Goal: Register for event/course

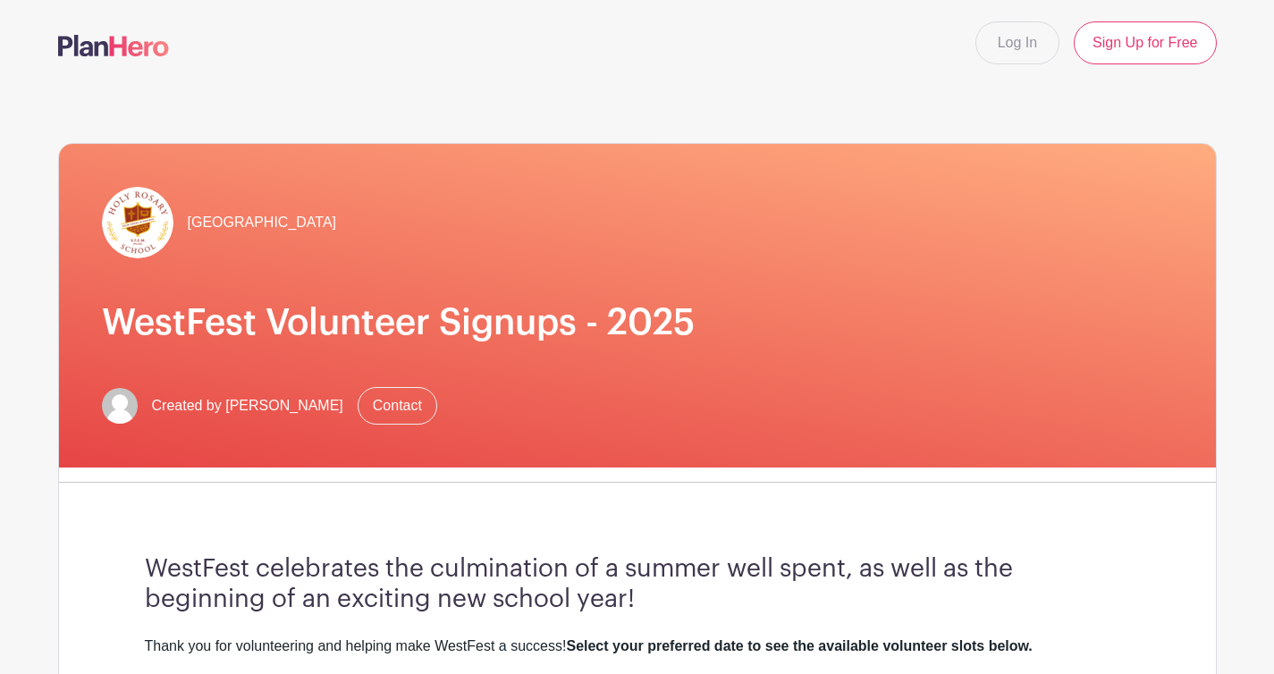
scroll to position [656, 0]
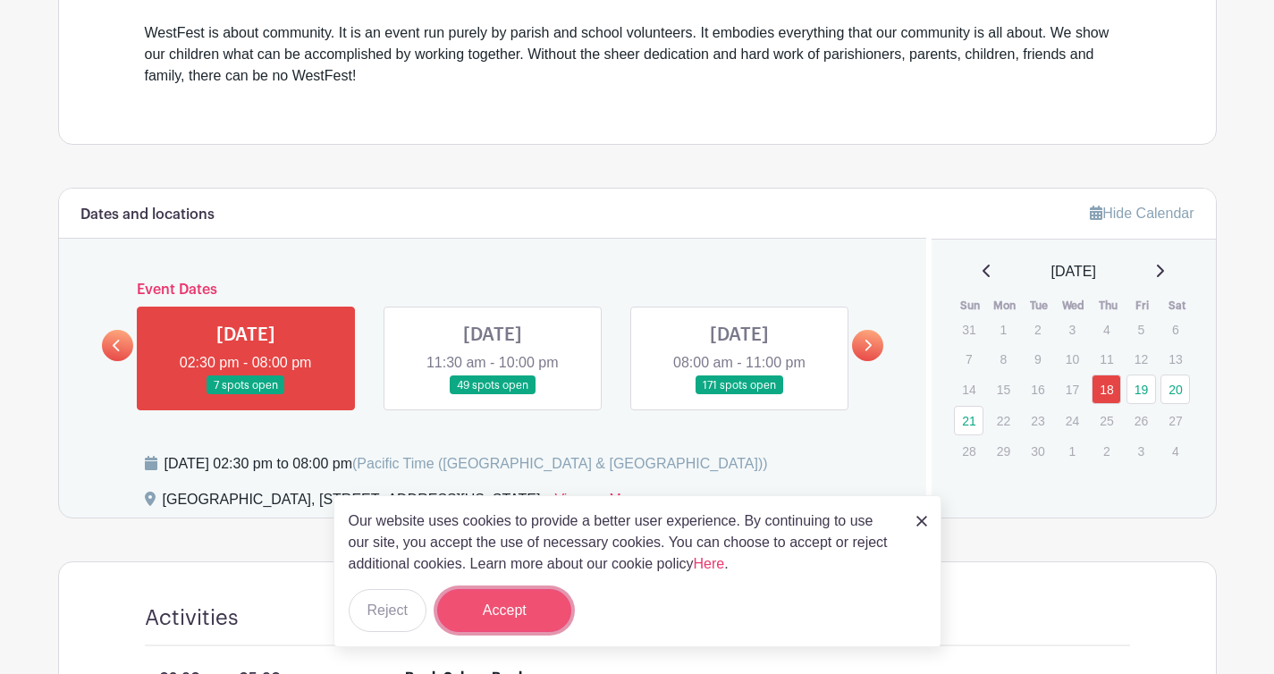
click at [552, 604] on button "Accept" at bounding box center [504, 610] width 134 height 43
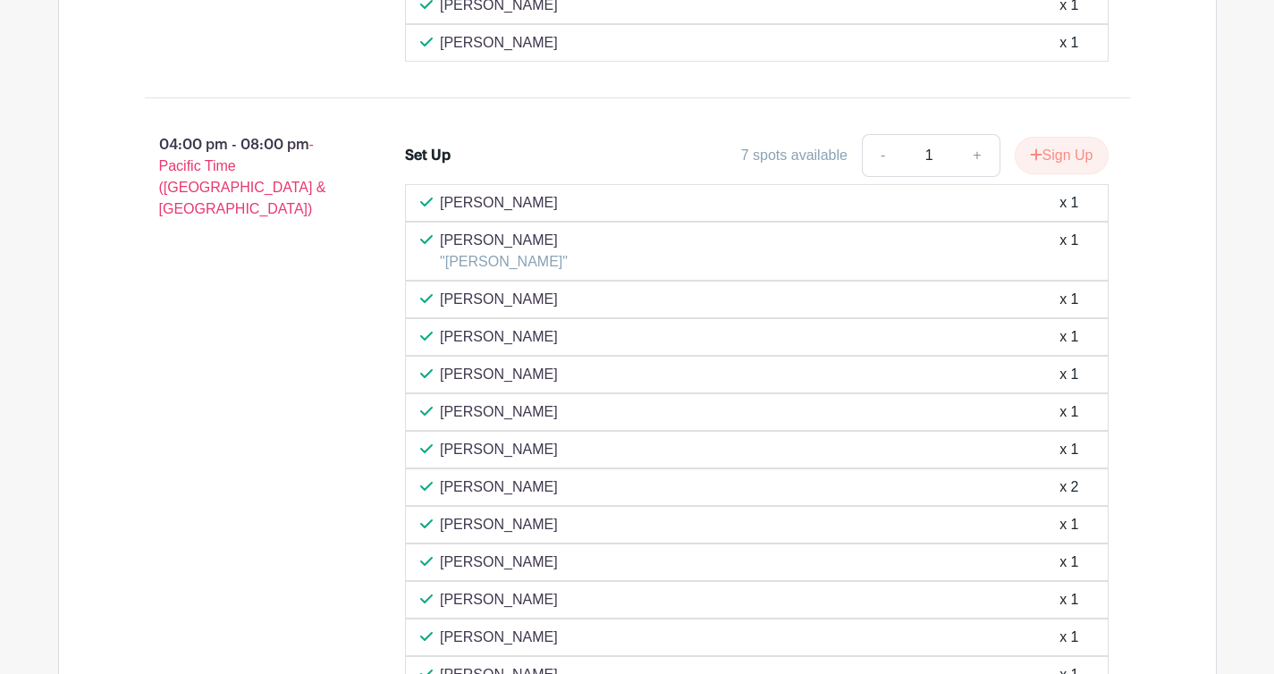
scroll to position [2069, 0]
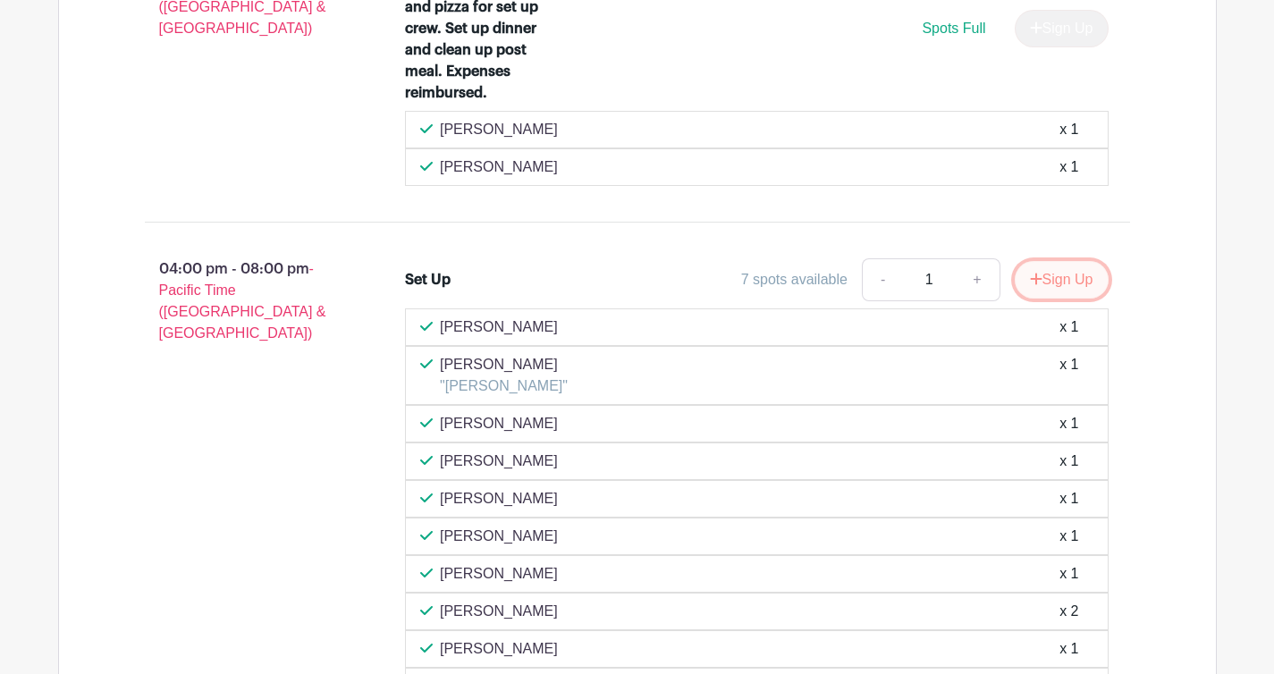
click at [1034, 275] on icon "submit" at bounding box center [1036, 279] width 13 height 14
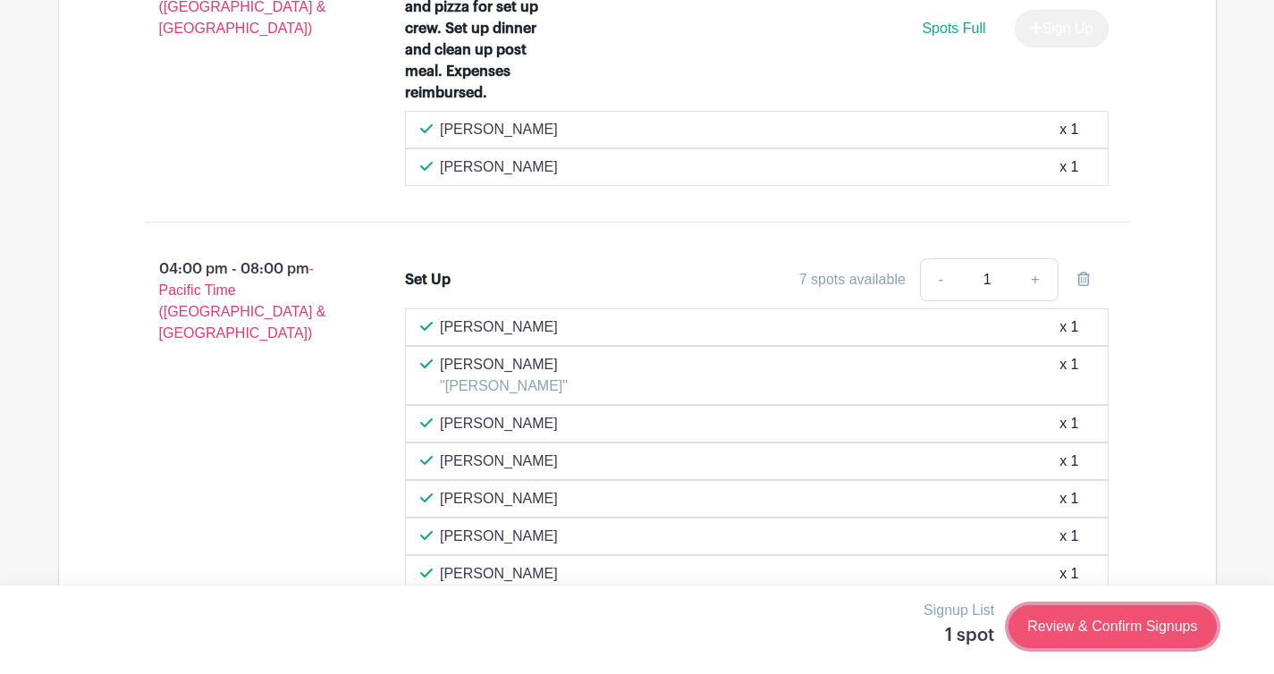
click at [1111, 618] on link "Review & Confirm Signups" at bounding box center [1112, 626] width 207 height 43
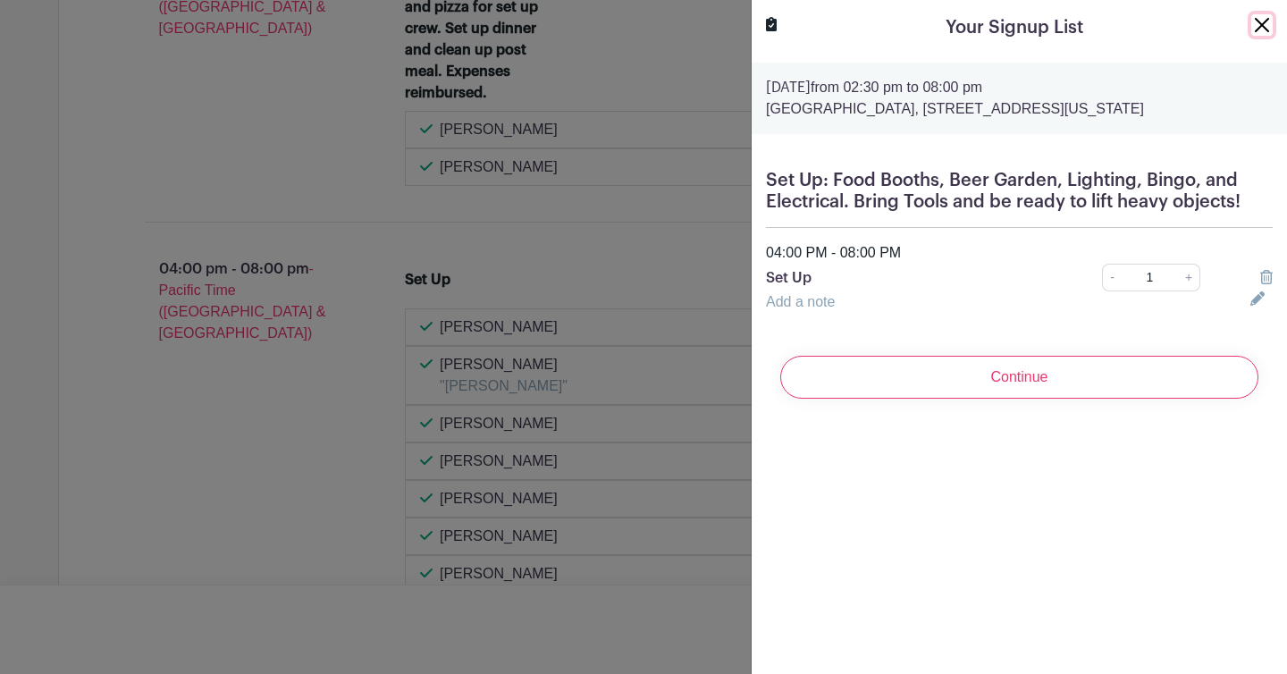
click at [1252, 27] on button "Close" at bounding box center [1262, 24] width 21 height 21
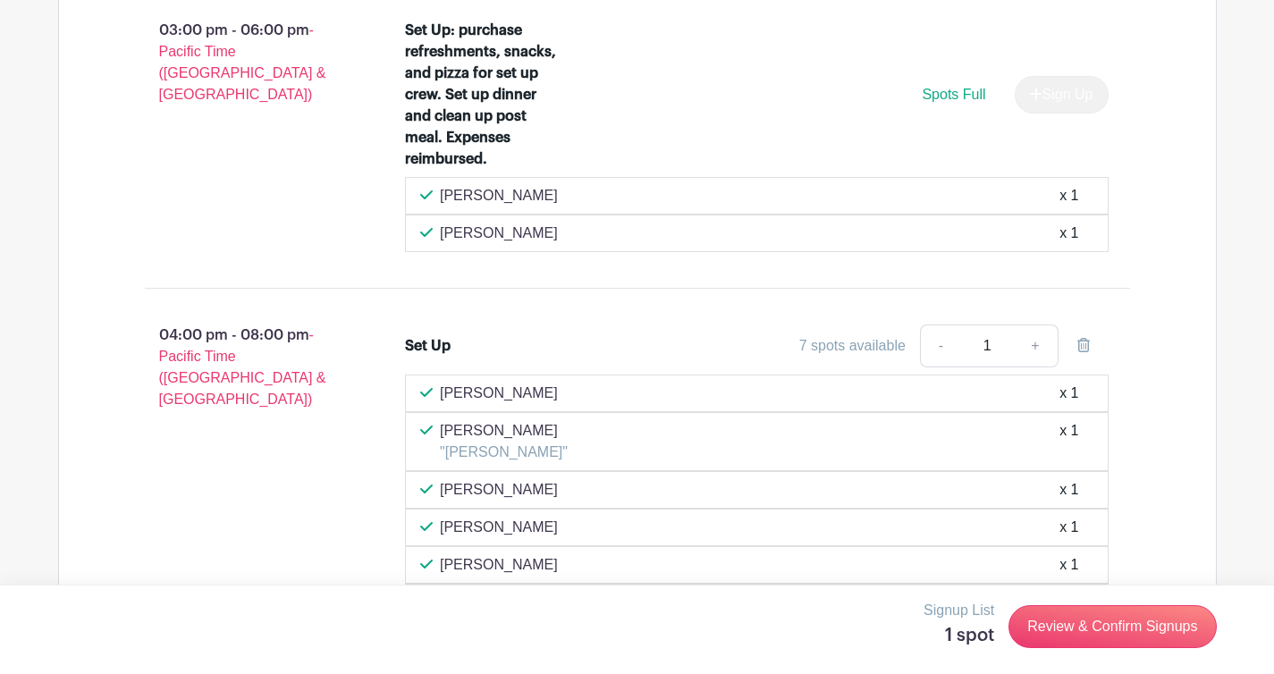
scroll to position [2005, 0]
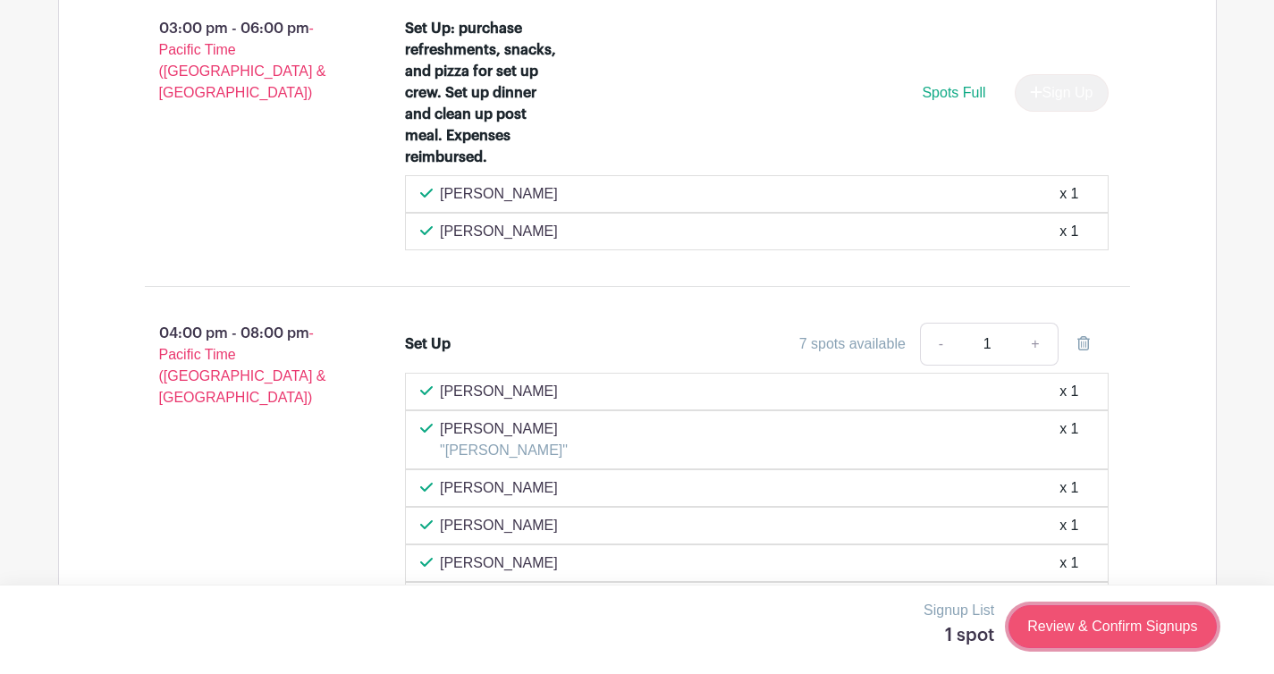
click at [1156, 617] on link "Review & Confirm Signups" at bounding box center [1112, 626] width 207 height 43
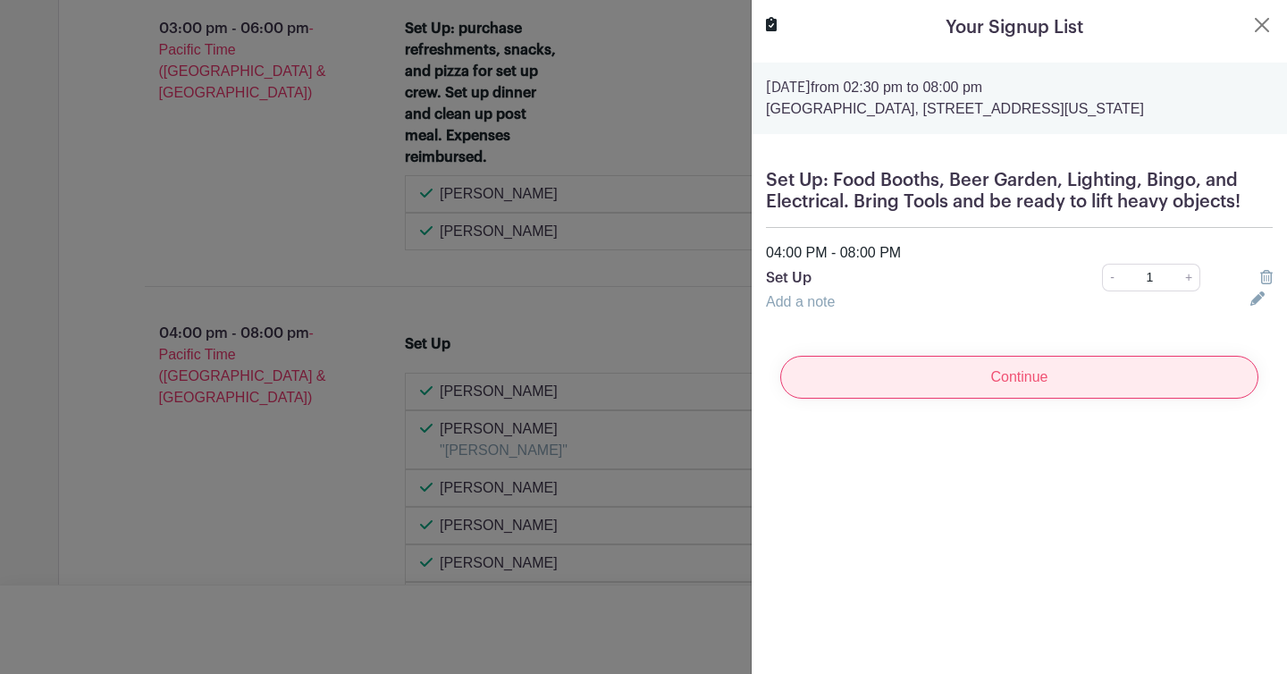
click at [1093, 393] on input "Continue" at bounding box center [1020, 377] width 478 height 43
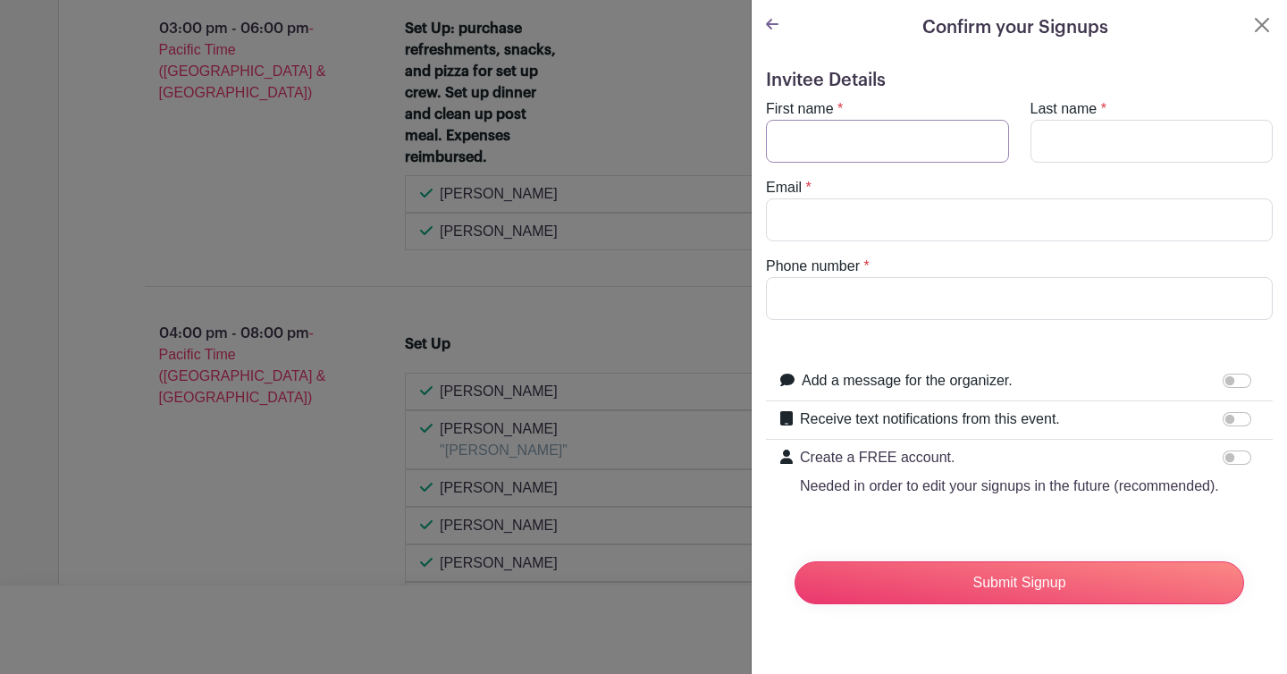
click at [948, 144] on input "First name" at bounding box center [887, 141] width 243 height 43
type input "Nyssa"
type input "Seyfarth"
type input "[EMAIL_ADDRESS][PERSON_NAME][DOMAIN_NAME]"
type input "7208788259"
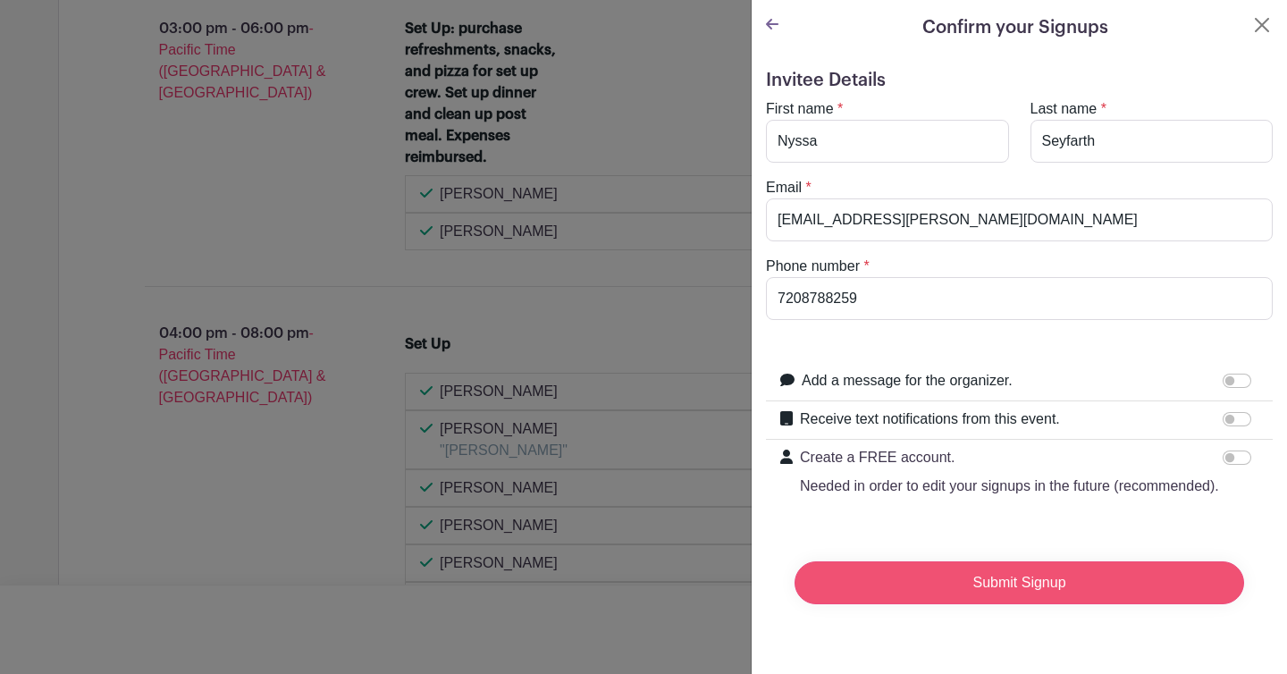
click at [1001, 604] on input "Submit Signup" at bounding box center [1020, 582] width 450 height 43
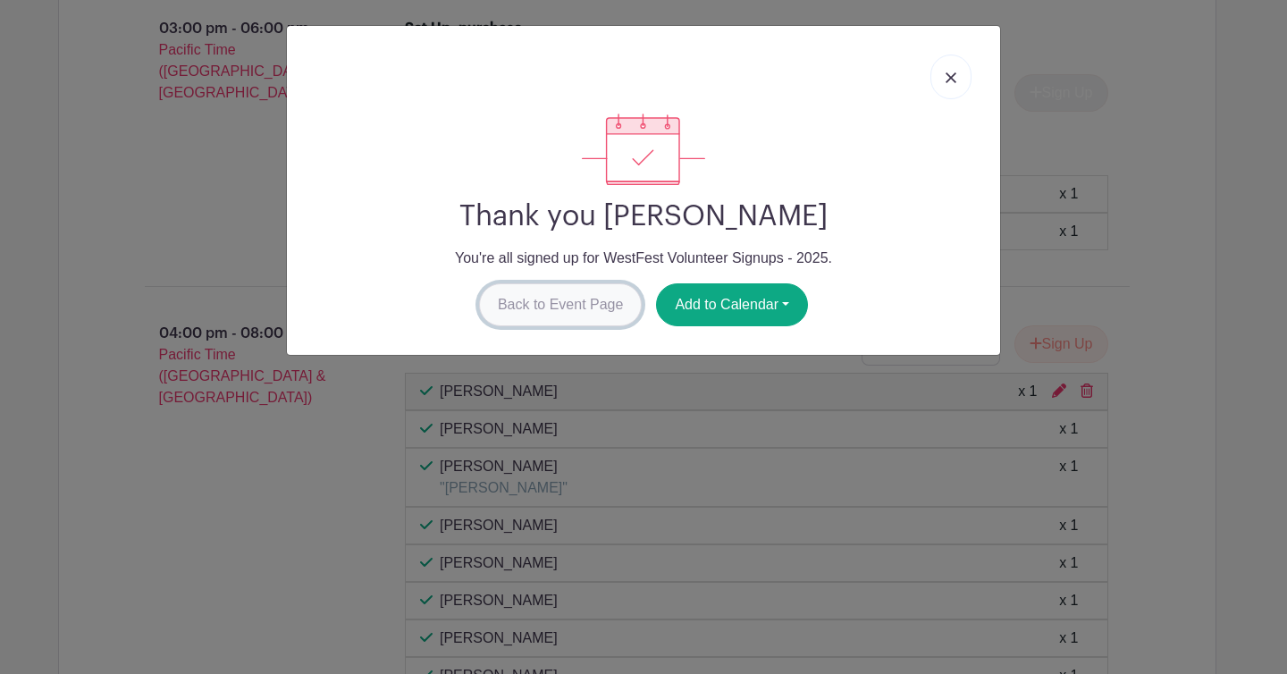
click at [596, 303] on link "Back to Event Page" at bounding box center [561, 304] width 164 height 43
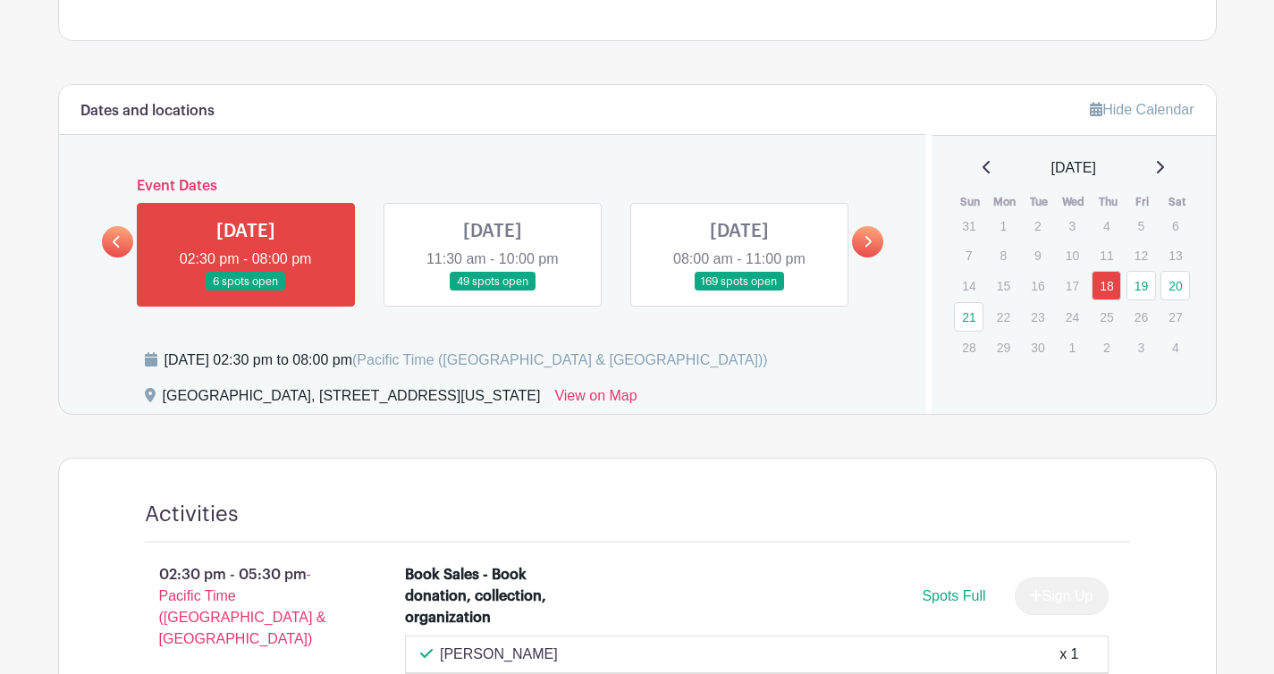
scroll to position [513, 0]
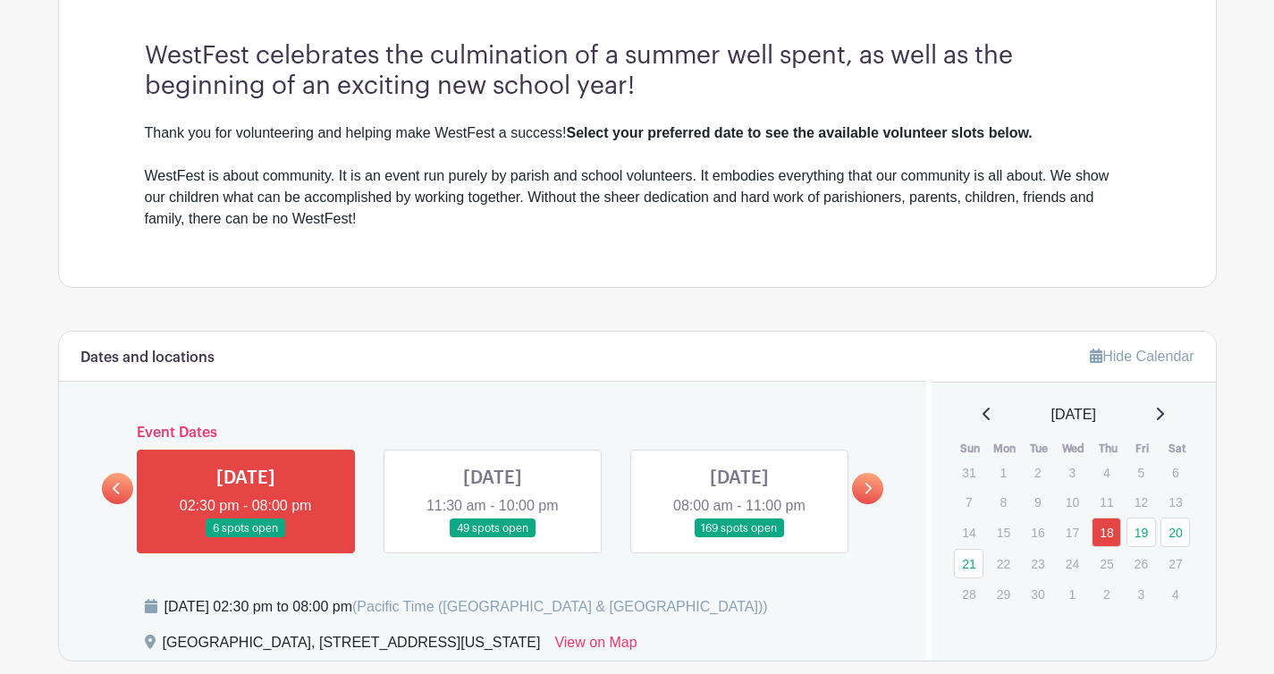
click at [493, 538] on link at bounding box center [493, 538] width 0 height 0
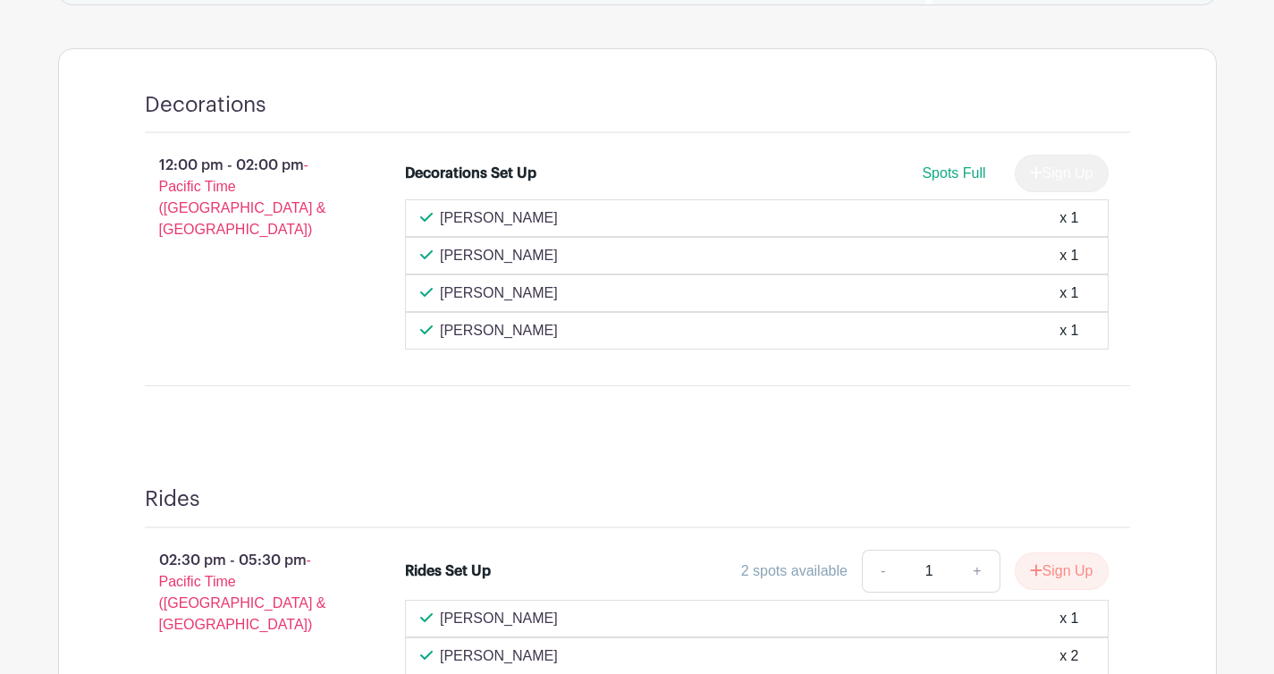
scroll to position [513, 0]
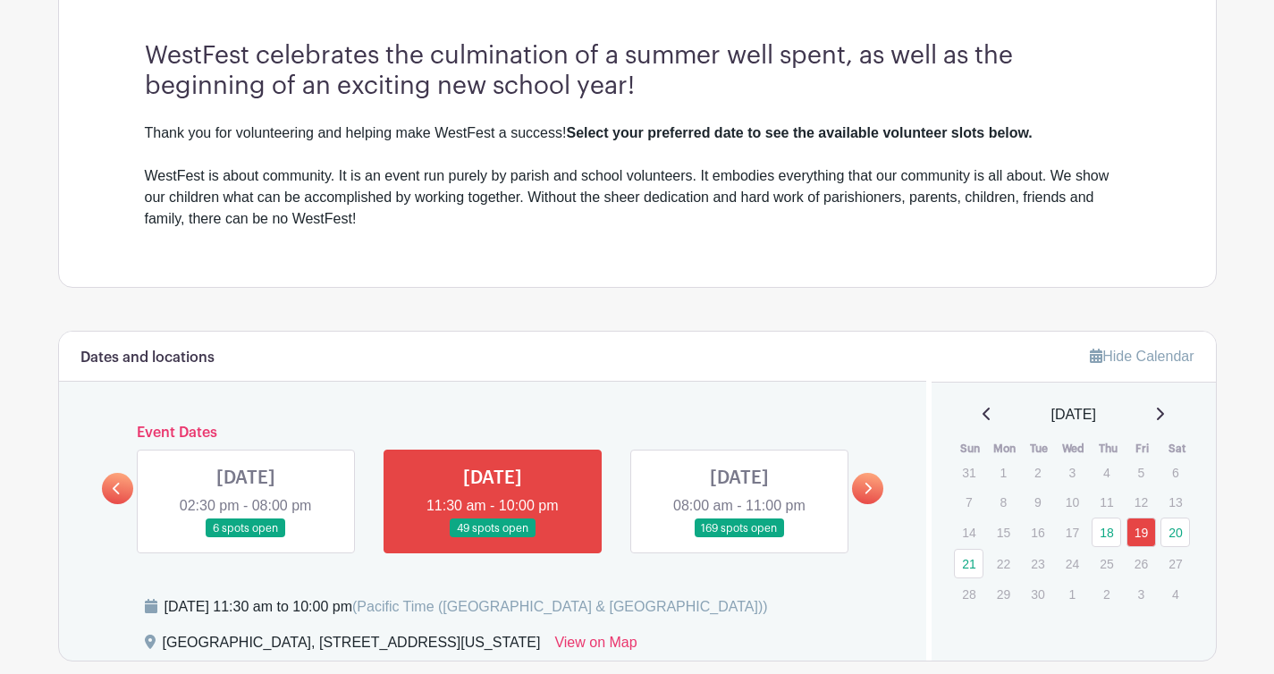
click at [246, 538] on link at bounding box center [246, 538] width 0 height 0
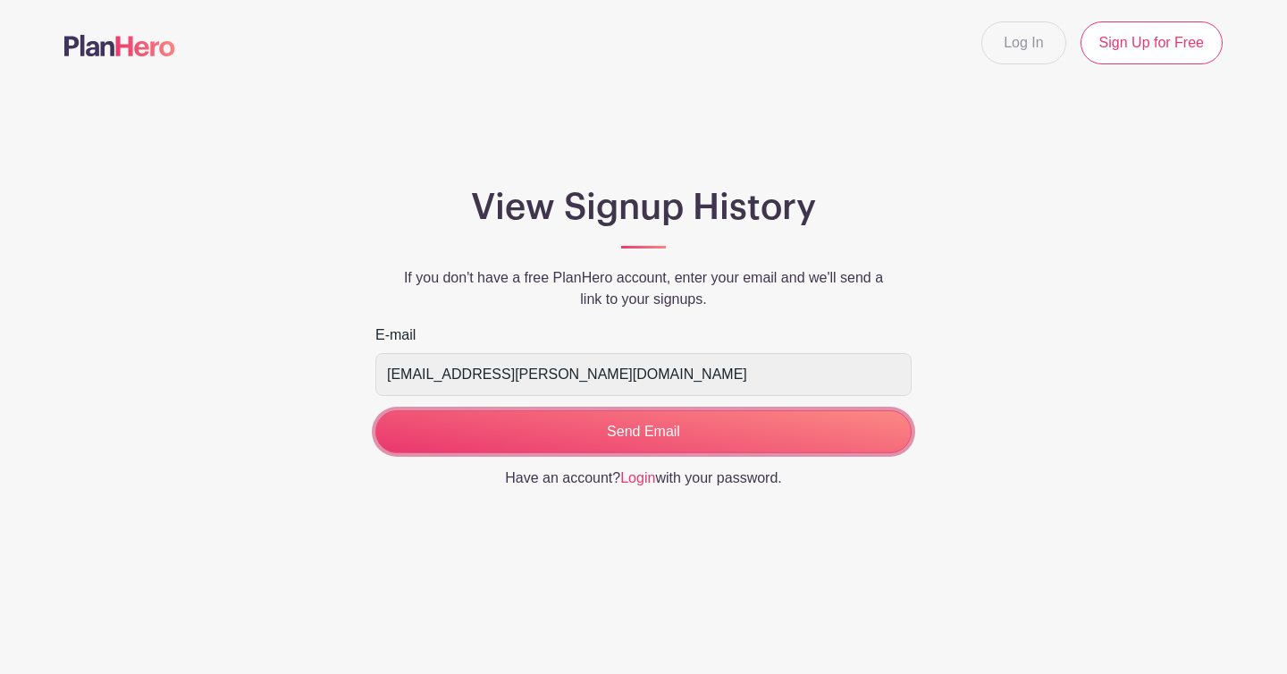
click at [763, 426] on input "Send Email" at bounding box center [644, 431] width 536 height 43
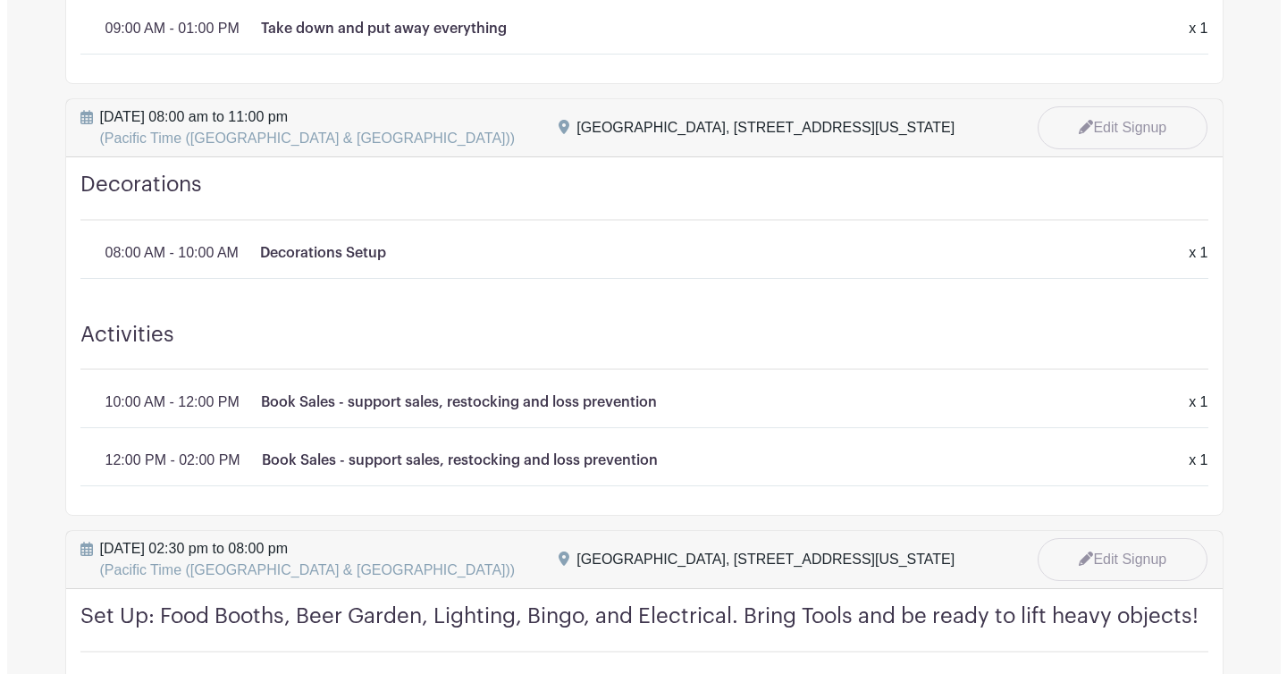
scroll to position [432, 0]
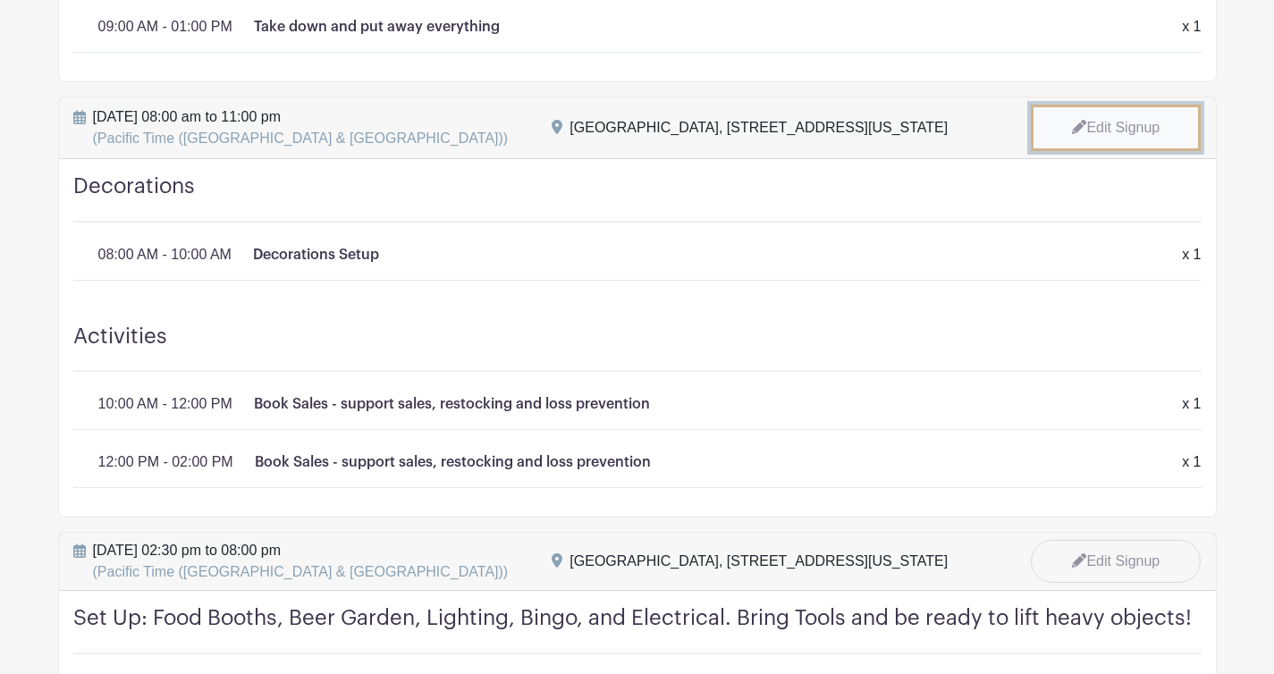
click at [1127, 120] on link "Edit Signup" at bounding box center [1116, 128] width 170 height 46
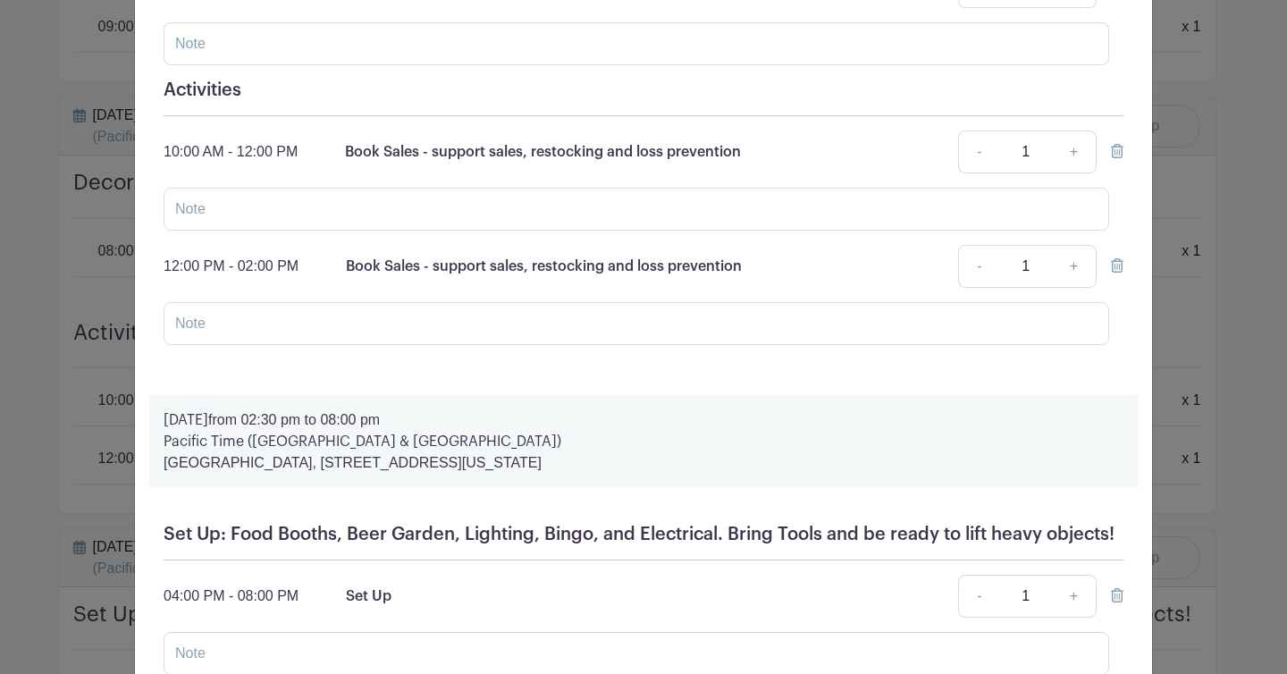
scroll to position [682, 0]
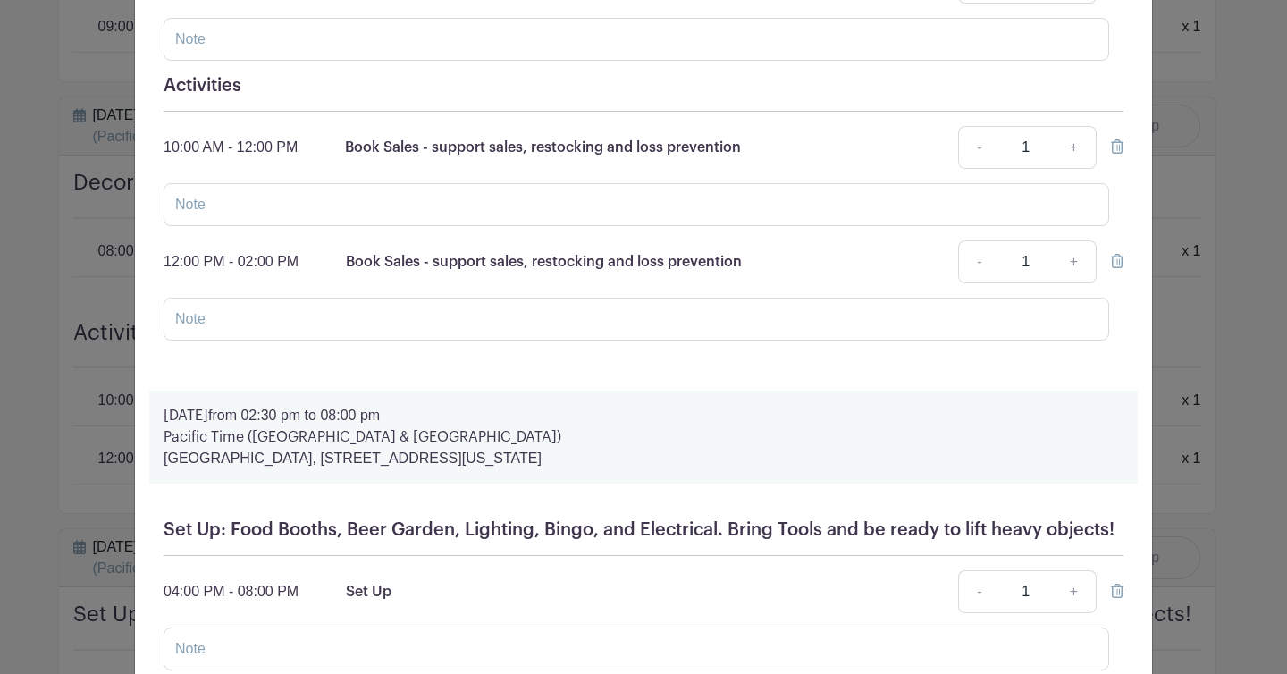
click at [1117, 258] on div "Decorations 08:00 AM - 10:00 AM Decorations Setup - 1 + This Date Select Dates …" at bounding box center [643, 132] width 989 height 474
click at [1112, 263] on icon at bounding box center [1117, 261] width 13 height 14
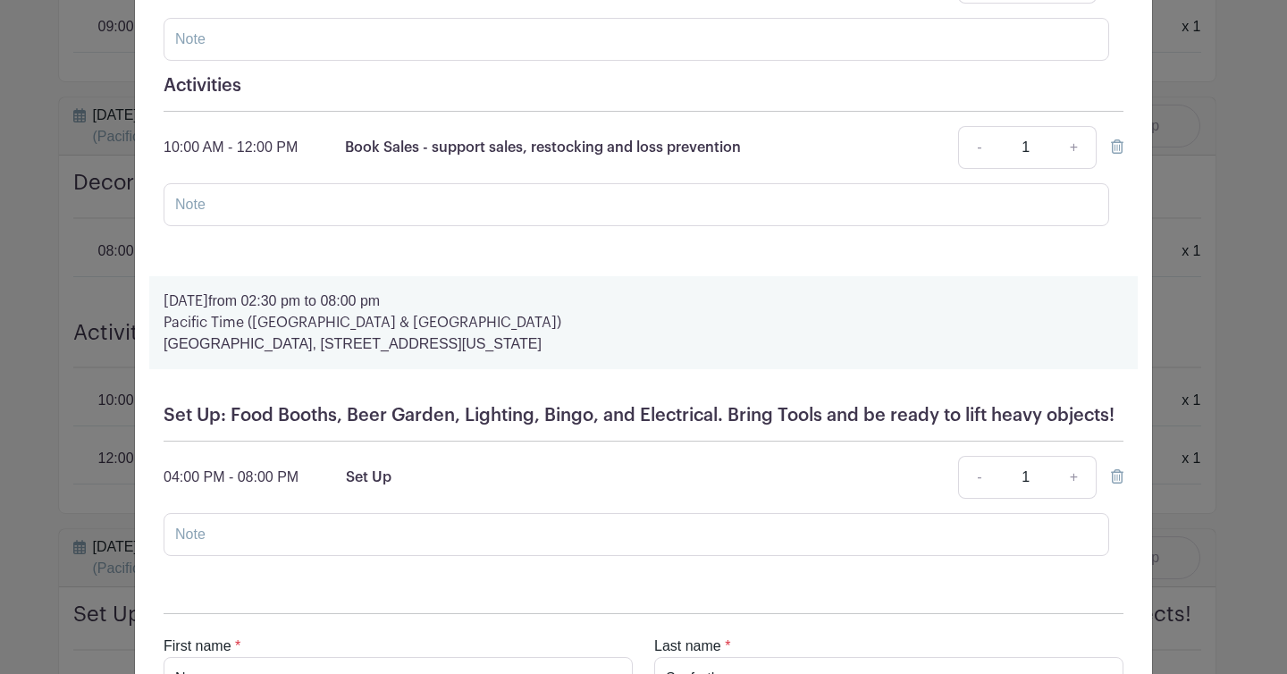
scroll to position [980, 0]
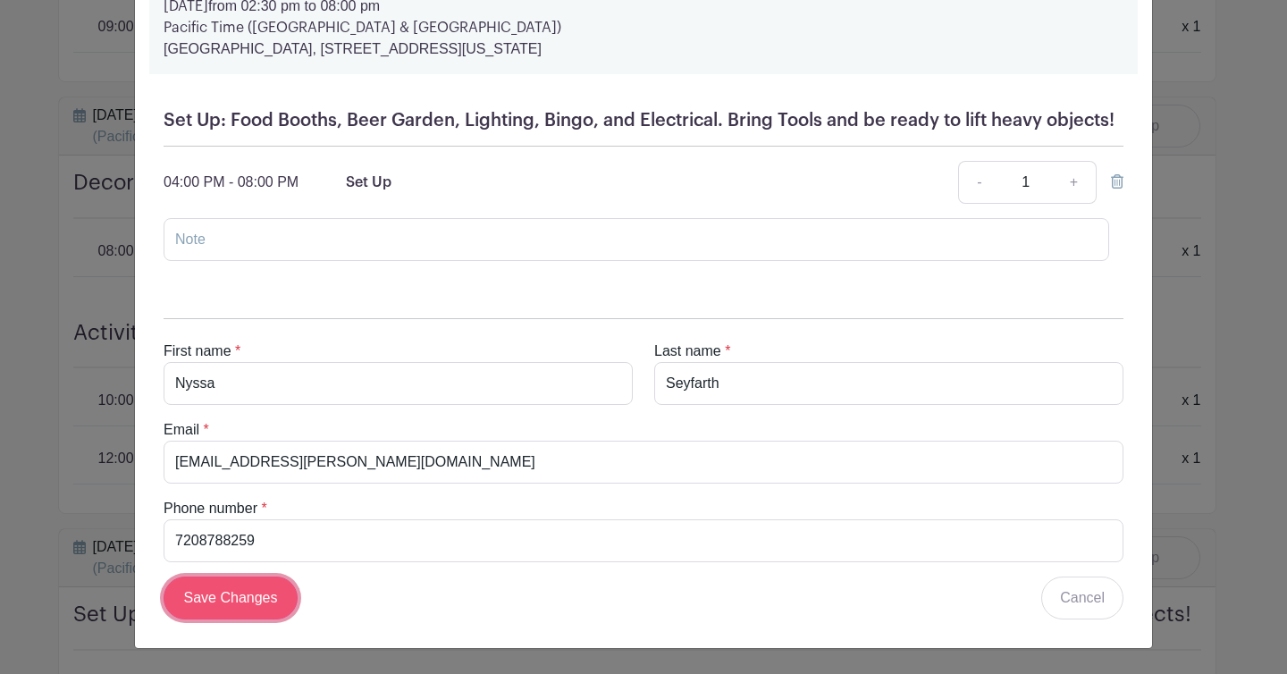
click at [241, 614] on input "Save Changes" at bounding box center [231, 598] width 134 height 43
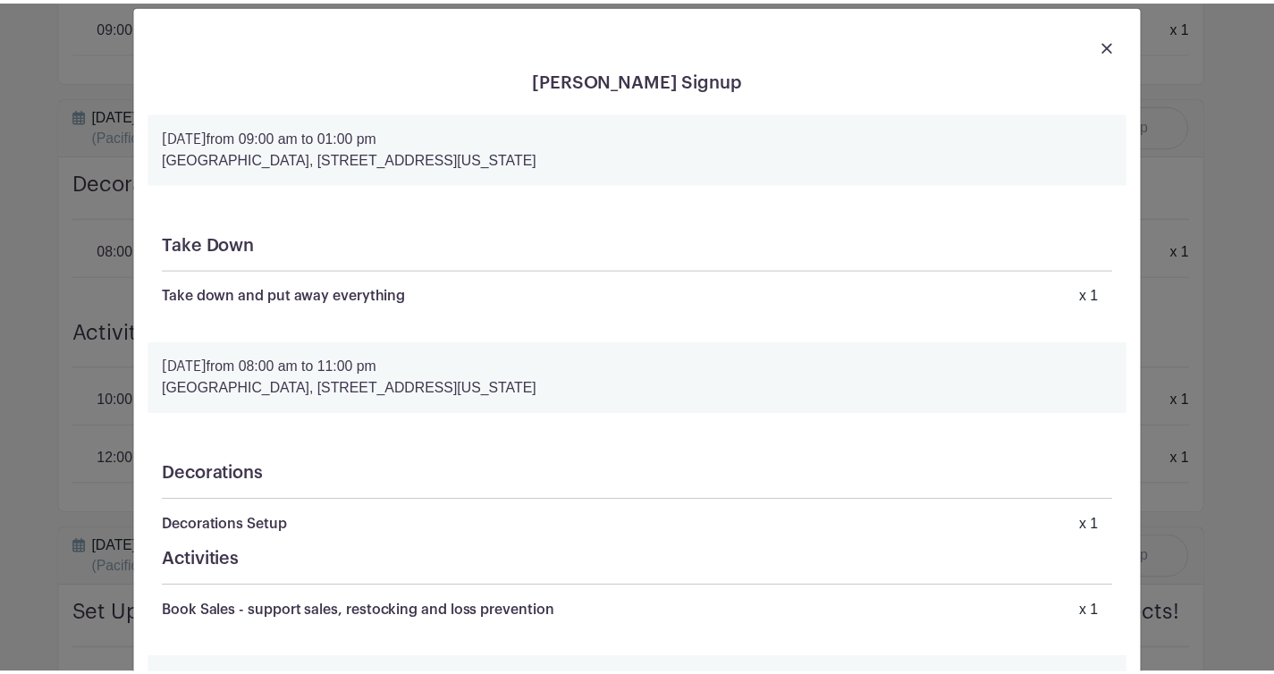
scroll to position [0, 0]
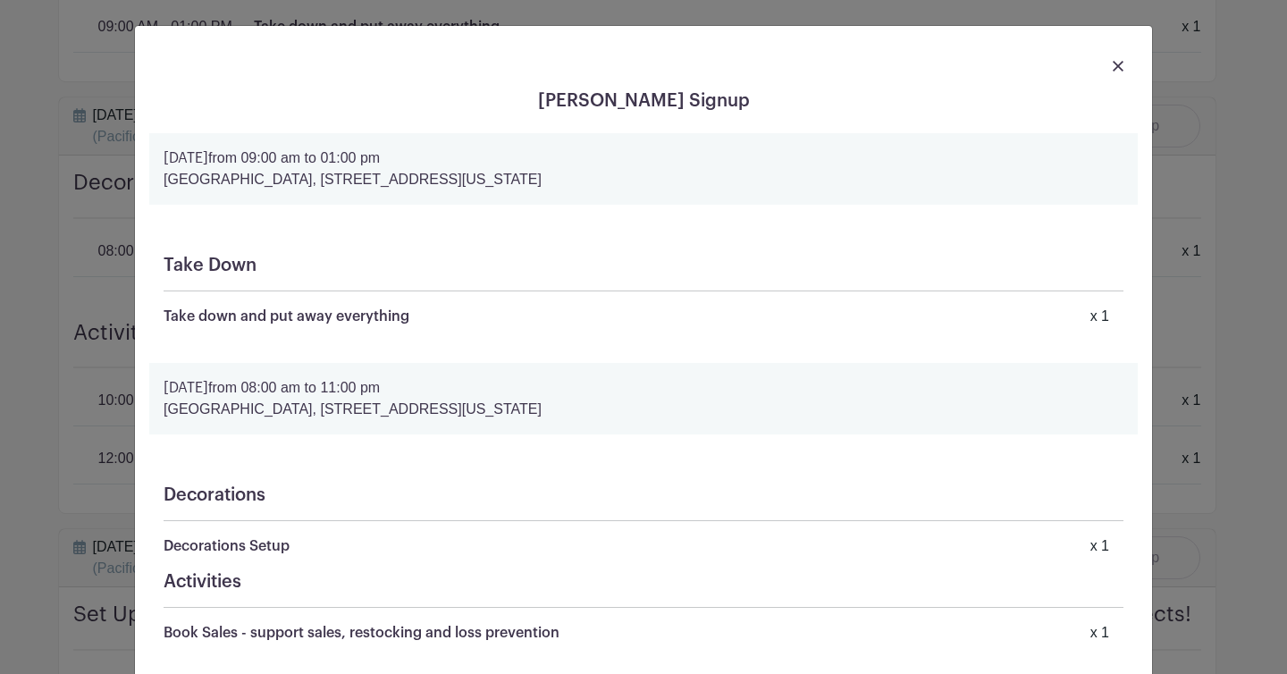
click at [1105, 72] on div at bounding box center [643, 65] width 989 height 50
click at [1113, 68] on img at bounding box center [1118, 66] width 11 height 11
